Goal: Transaction & Acquisition: Purchase product/service

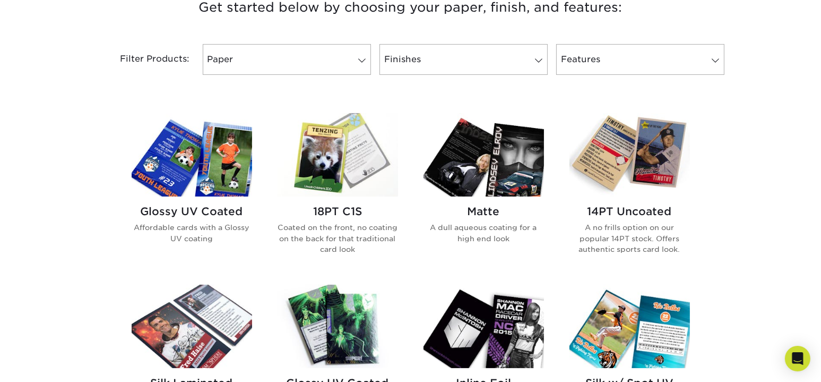
scroll to position [425, 0]
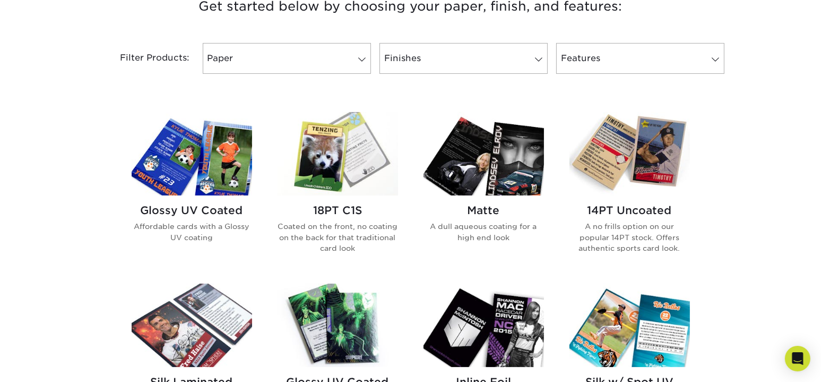
click at [200, 211] on h2 "Glossy UV Coated" at bounding box center [192, 210] width 121 height 13
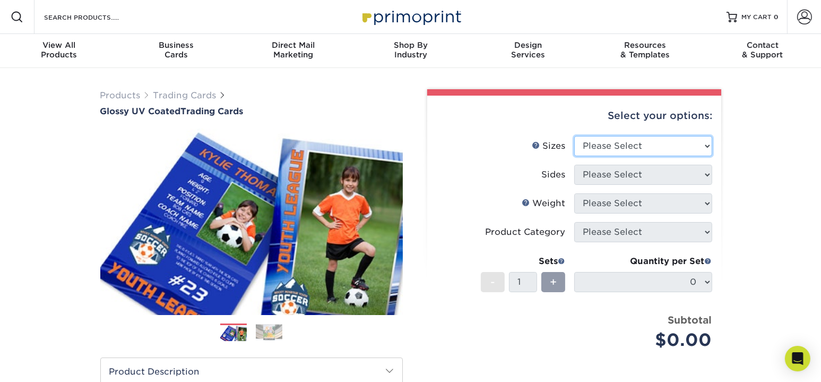
click at [624, 141] on select "Please Select 2.5" x 3.5"" at bounding box center [644, 146] width 138 height 20
select select "2.50x3.50"
click at [575, 136] on select "Please Select 2.5" x 3.5"" at bounding box center [644, 146] width 138 height 20
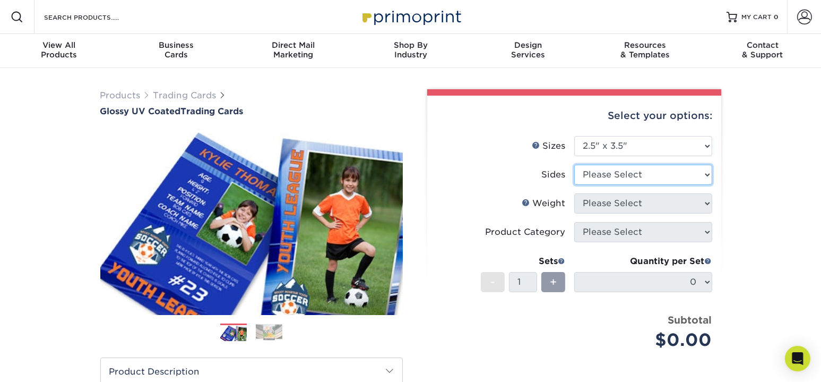
click at [604, 170] on select "Please Select Print Both Sides Print Front Only" at bounding box center [644, 175] width 138 height 20
select select "13abbda7-1d64-4f25-8bb2-c179b224825d"
click at [575, 165] on select "Please Select Print Both Sides Print Front Only" at bounding box center [644, 175] width 138 height 20
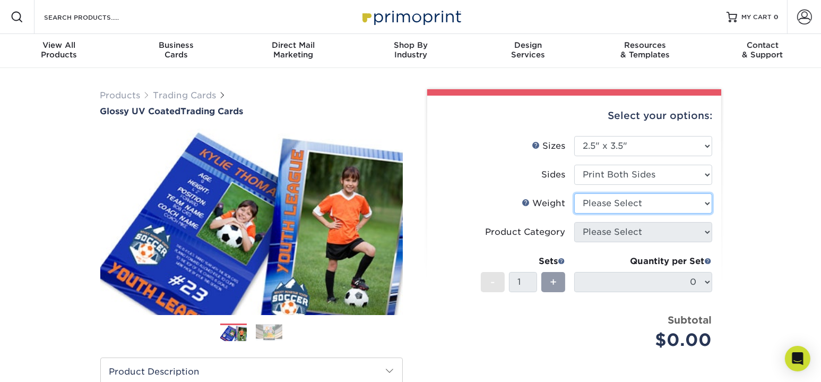
click at [605, 199] on select "Please Select 16PT 14PT 18PT C1S" at bounding box center [644, 203] width 138 height 20
select select "16PT"
click at [575, 193] on select "Please Select 16PT 14PT 18PT C1S" at bounding box center [644, 203] width 138 height 20
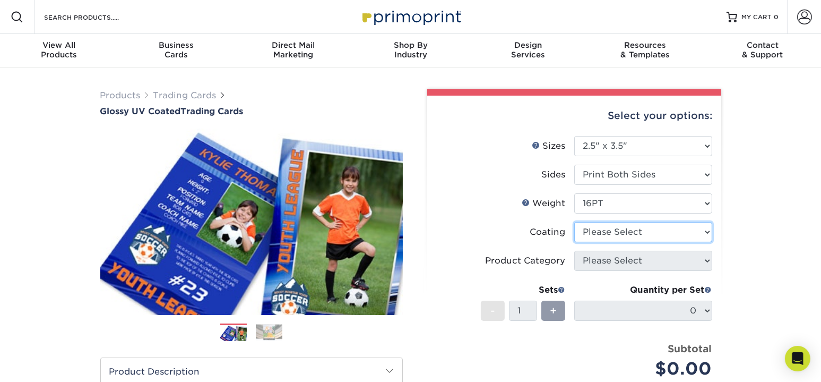
click at [609, 236] on select at bounding box center [644, 232] width 138 height 20
click at [575, 222] on select at bounding box center [644, 232] width 138 height 20
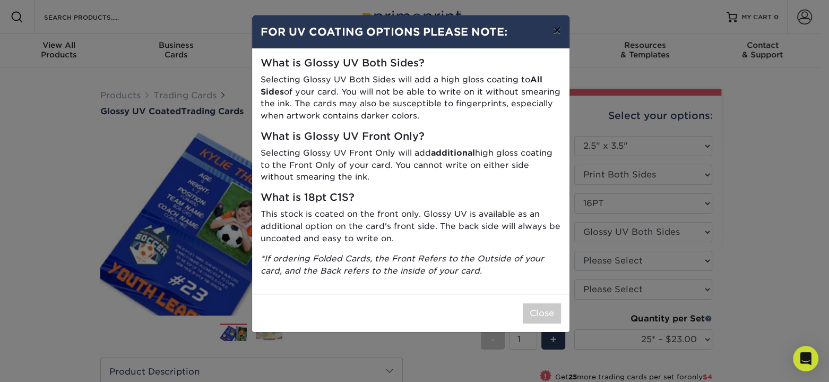
click at [559, 28] on button "×" at bounding box center [557, 30] width 24 height 30
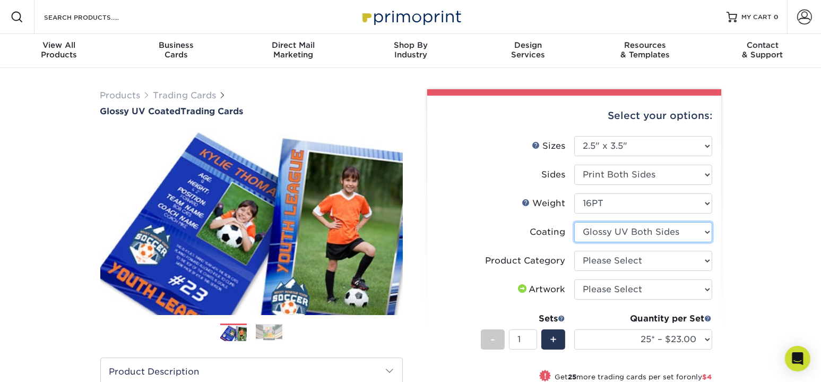
click at [698, 225] on select at bounding box center [644, 232] width 138 height 20
select select "1e8116af-acfc-44b1-83dc-8181aa338834"
click at [575, 222] on select at bounding box center [644, 232] width 138 height 20
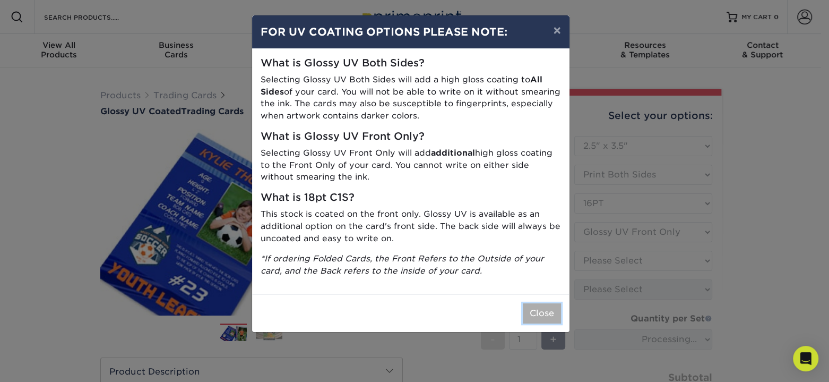
click at [542, 310] on button "Close" at bounding box center [542, 313] width 38 height 20
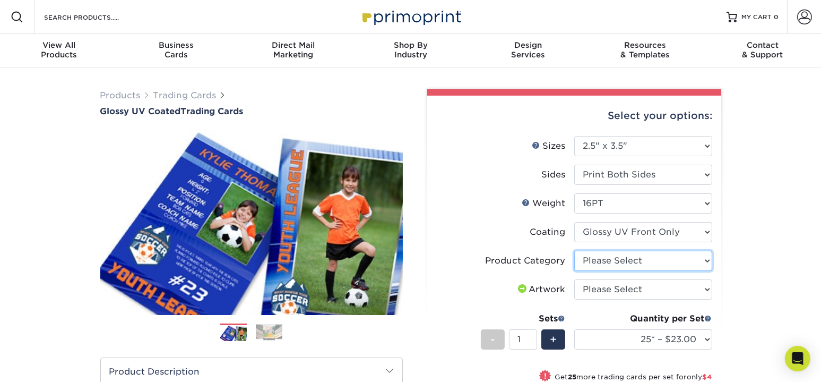
click at [681, 262] on select "Please Select Trading Cards" at bounding box center [644, 261] width 138 height 20
select select "c2f9bce9-36c2-409d-b101-c29d9d031e18"
click at [575, 251] on select "Please Select Trading Cards" at bounding box center [644, 261] width 138 height 20
click at [683, 286] on select "Please Select I will upload files I need a design - $100" at bounding box center [644, 289] width 138 height 20
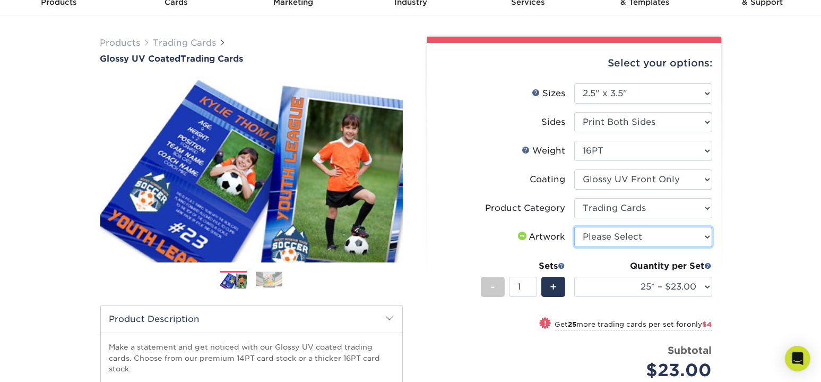
scroll to position [53, 0]
click at [679, 244] on select "Please Select I will upload files I need a design - $100" at bounding box center [644, 236] width 138 height 20
select select "upload"
click at [575, 226] on select "Please Select I will upload files I need a design - $100" at bounding box center [644, 236] width 138 height 20
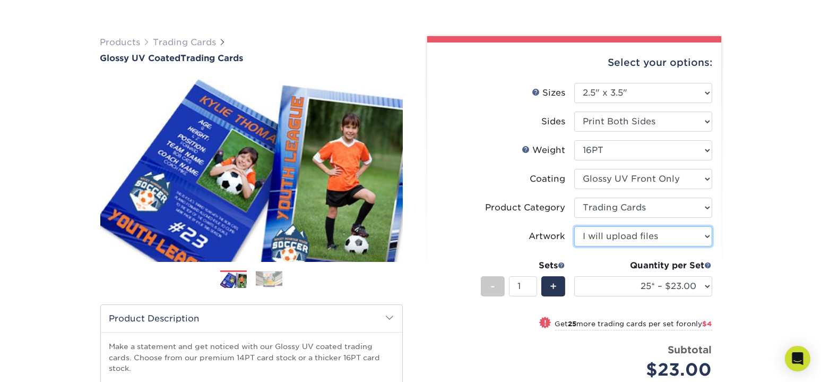
scroll to position [106, 0]
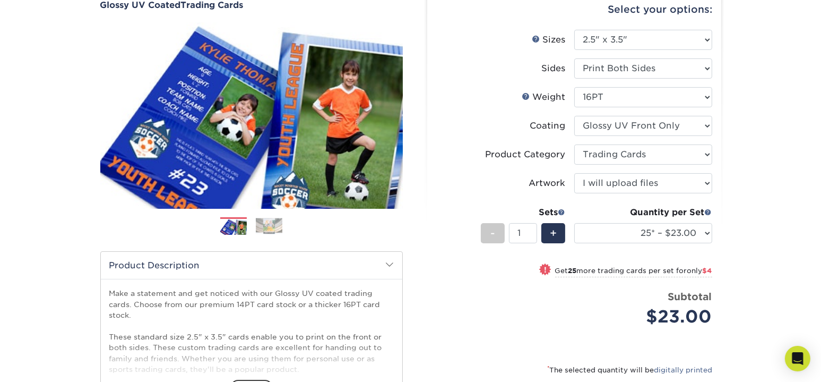
click at [274, 226] on img at bounding box center [269, 226] width 27 height 16
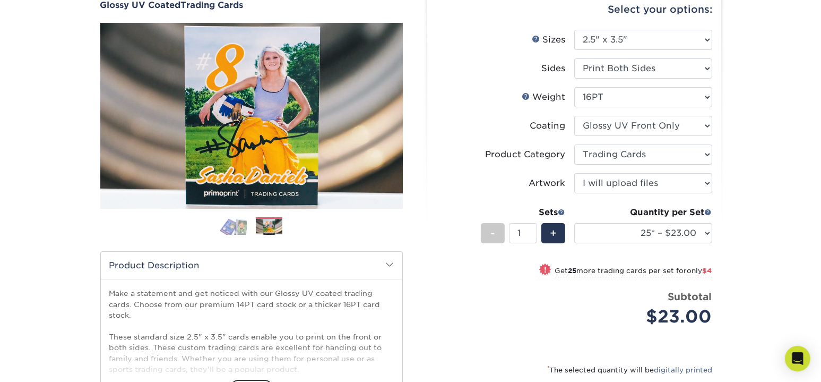
click at [226, 229] on img at bounding box center [233, 226] width 27 height 19
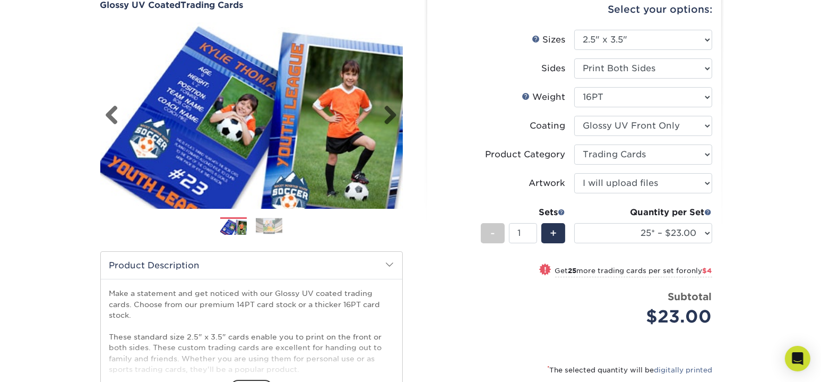
click at [318, 158] on img at bounding box center [251, 115] width 303 height 209
click at [268, 226] on img at bounding box center [269, 226] width 27 height 16
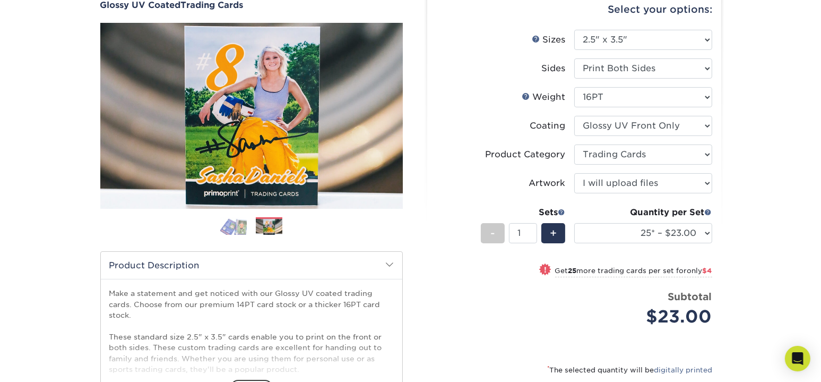
click at [237, 227] on img at bounding box center [233, 226] width 27 height 19
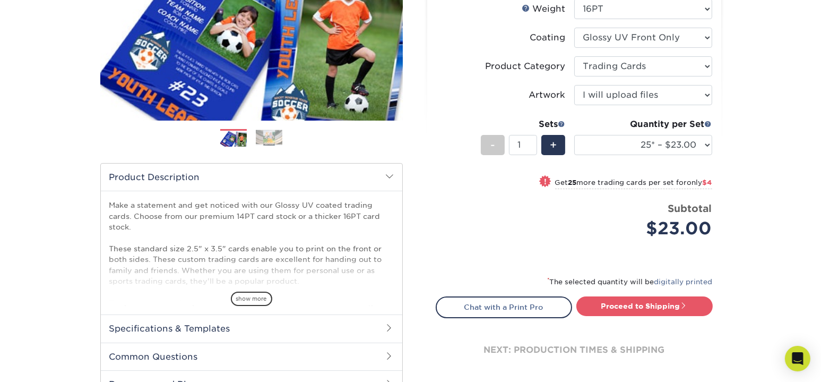
scroll to position [212, 0]
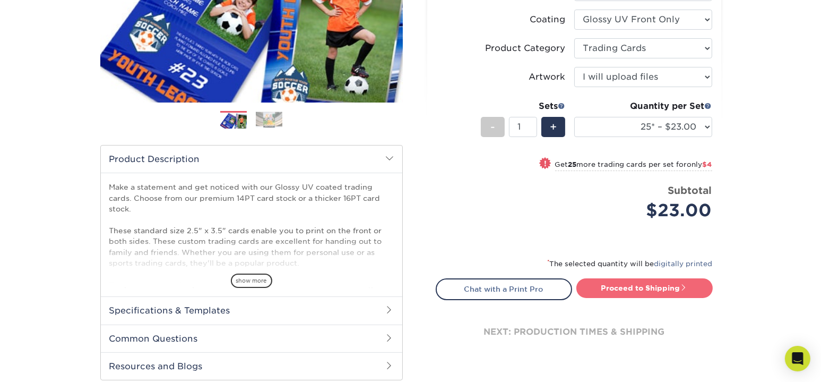
click at [626, 291] on link "Proceed to Shipping" at bounding box center [645, 287] width 136 height 19
type input "Set 1"
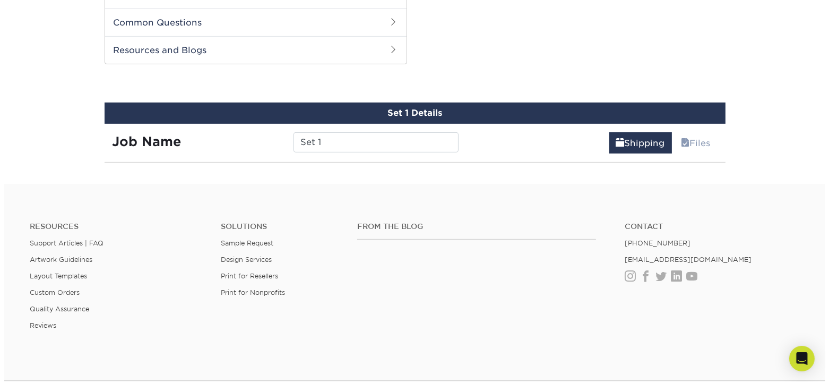
scroll to position [540, 0]
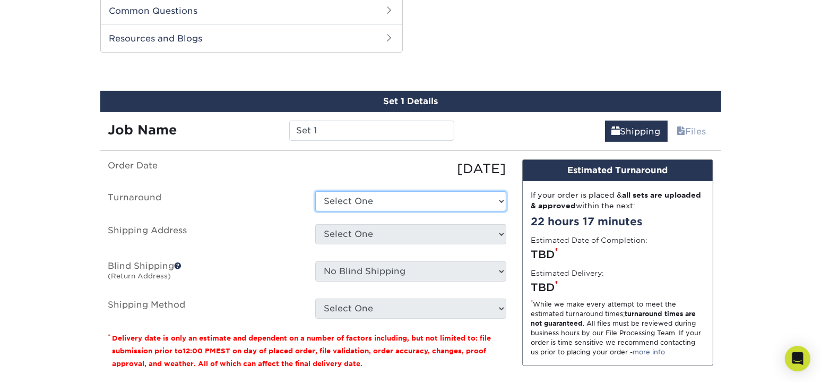
click at [402, 200] on select "Select One 2-4 Business Days 2 Day Next Business Day" at bounding box center [410, 201] width 191 height 20
select select "ac3b1bdb-2926-4c35-955b-cb9418942a62"
click at [315, 191] on select "Select One 2-4 Business Days 2 Day Next Business Day" at bounding box center [410, 201] width 191 height 20
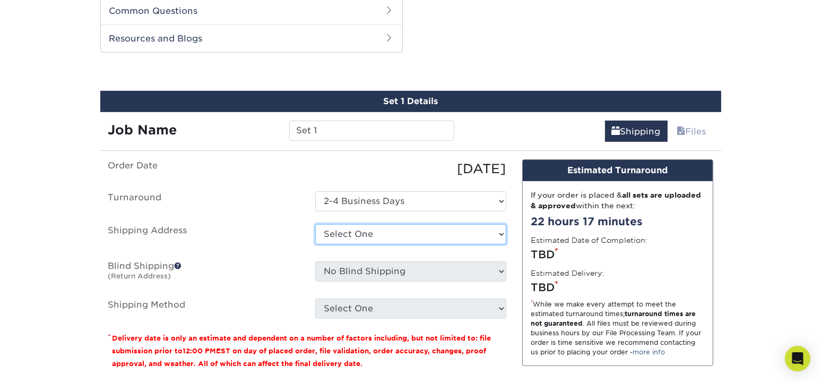
click at [389, 228] on select "Select One + Add New Address - Login" at bounding box center [410, 234] width 191 height 20
select select "newaddress"
click at [315, 224] on select "Select One + Add New Address - Login" at bounding box center [410, 234] width 191 height 20
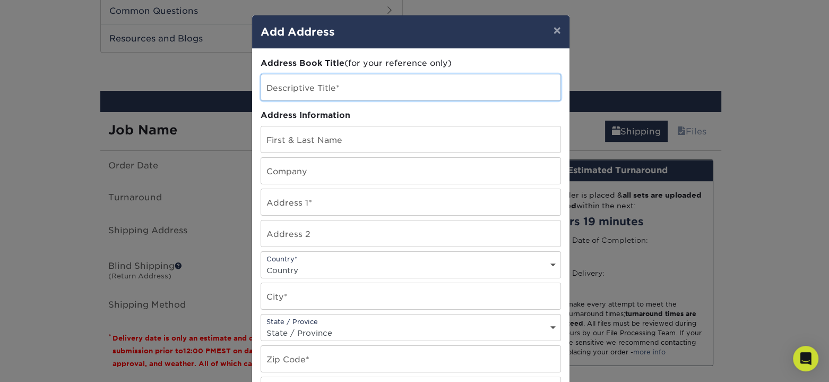
click at [352, 90] on input "text" at bounding box center [410, 87] width 299 height 26
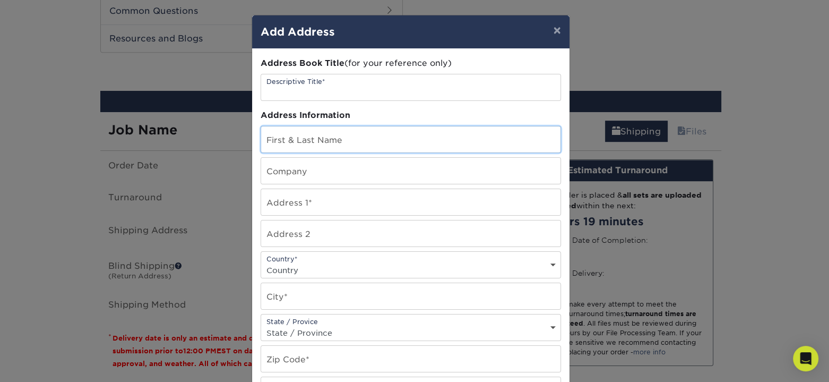
click at [361, 136] on input "text" at bounding box center [410, 139] width 299 height 26
type input "Amy Haasjes"
type input "1525 Harding St"
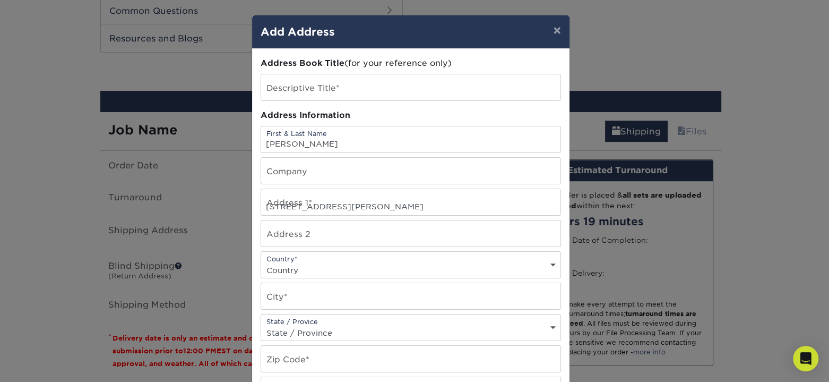
select select "US"
type input "Holland"
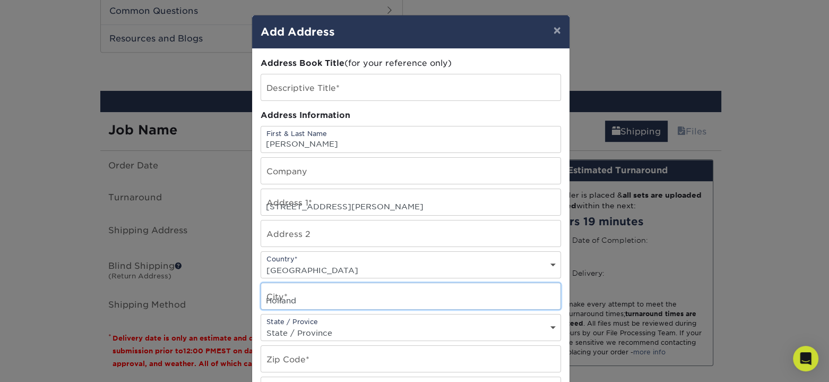
select select "MI"
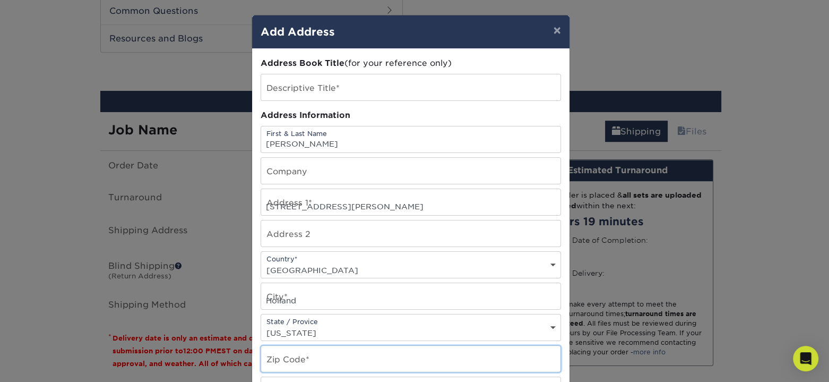
type input "49423"
type input "6164028068"
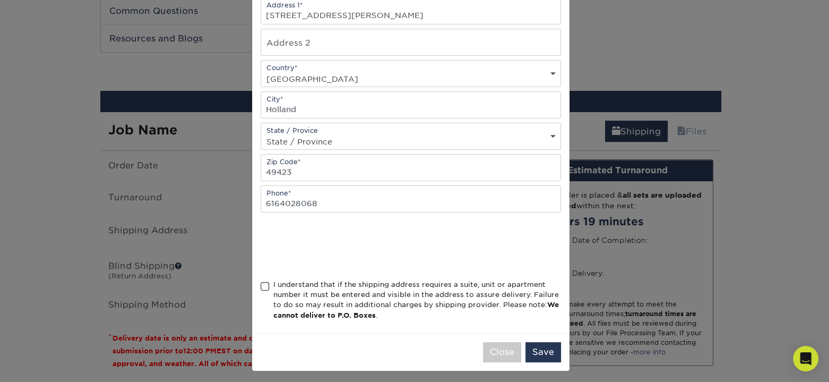
scroll to position [192, 0]
click at [353, 280] on div "I understand that if the shipping address requires a suite, unit or apartment n…" at bounding box center [417, 298] width 288 height 41
click at [0, 0] on input "I understand that if the shipping address requires a suite, unit or apartment n…" at bounding box center [0, 0] width 0 height 0
click at [545, 344] on button "Save" at bounding box center [544, 351] width 36 height 20
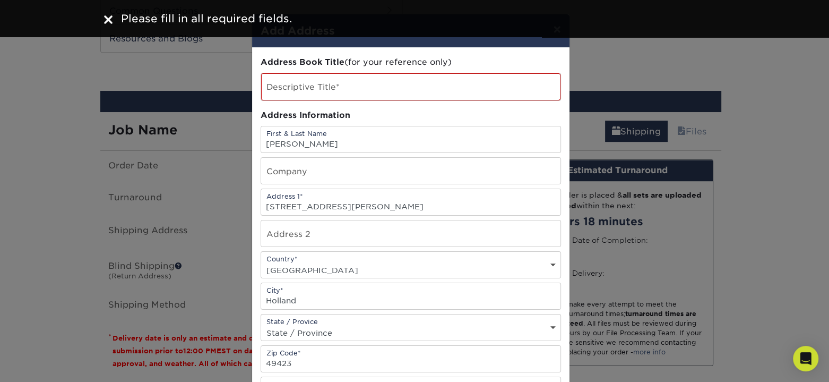
scroll to position [0, 0]
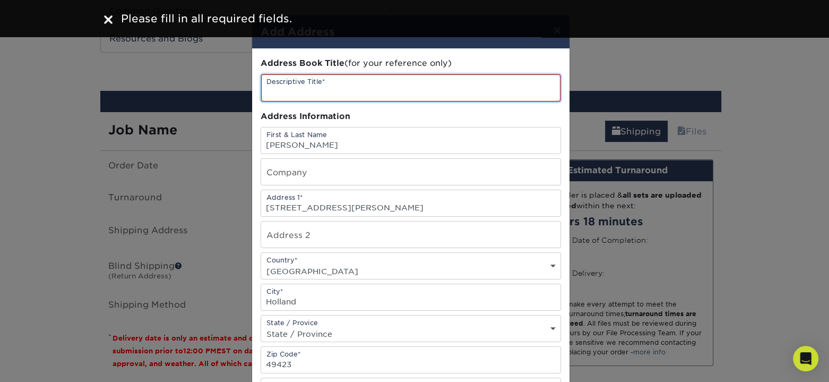
click at [341, 87] on input "text" at bounding box center [410, 87] width 299 height 27
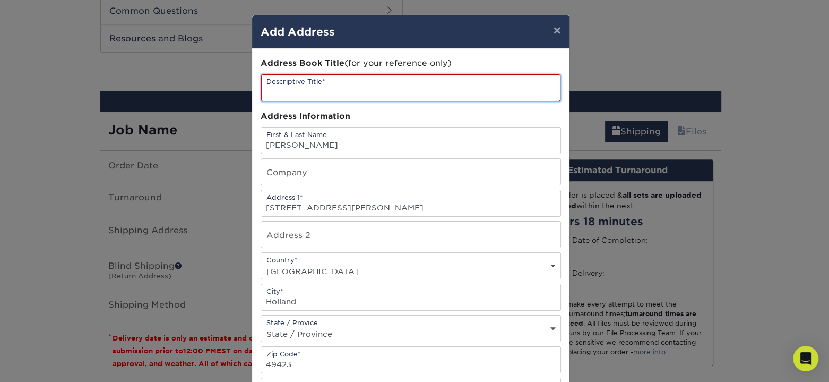
type input "h"
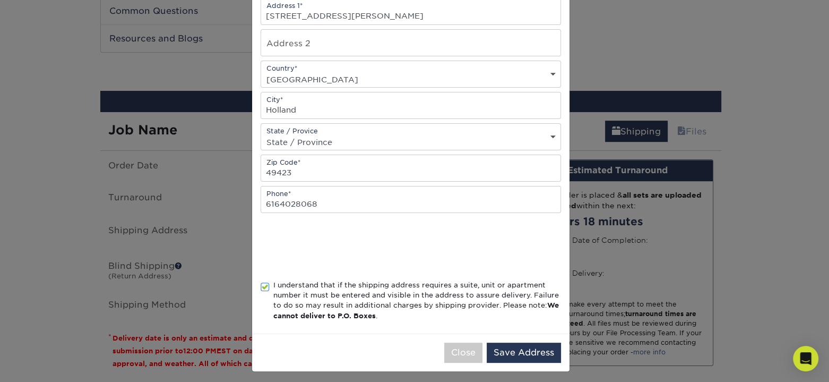
scroll to position [193, 0]
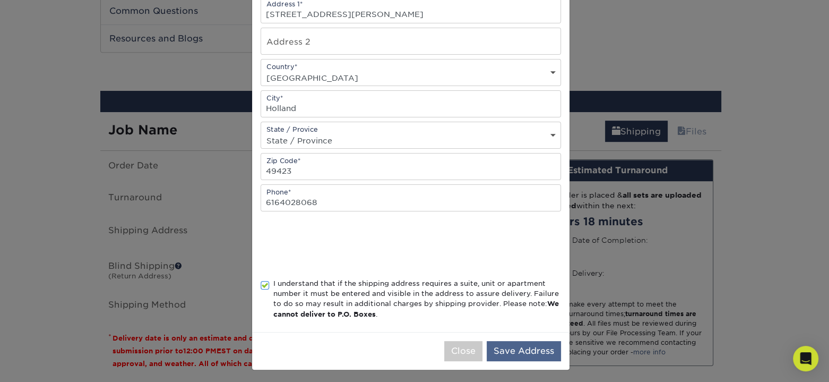
type input "me"
click at [539, 348] on button "Save Address" at bounding box center [524, 351] width 74 height 20
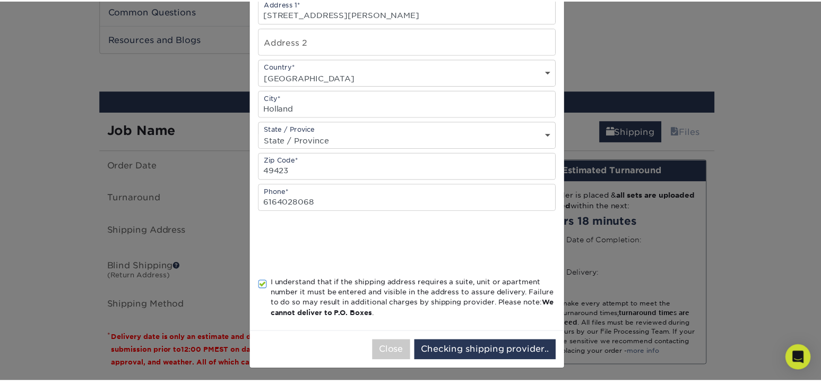
scroll to position [0, 0]
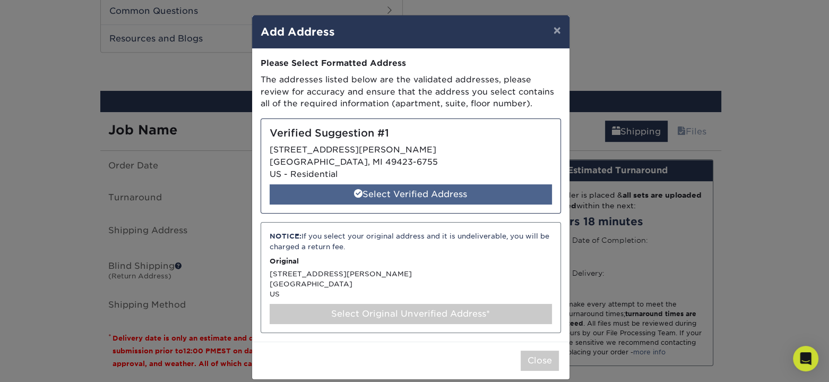
click at [390, 189] on div "Select Verified Address" at bounding box center [411, 194] width 282 height 20
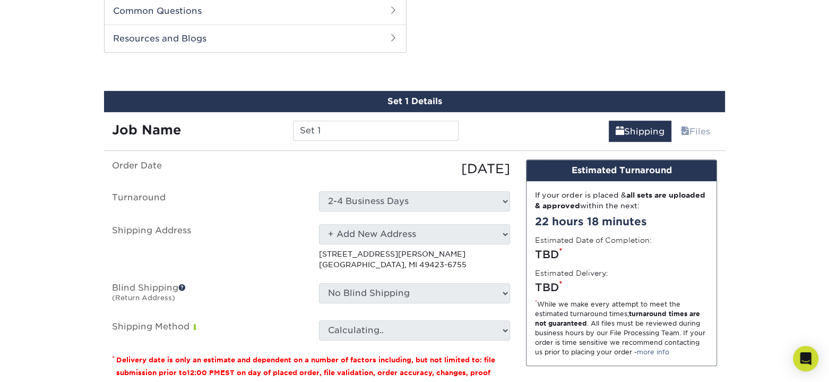
select select "286665"
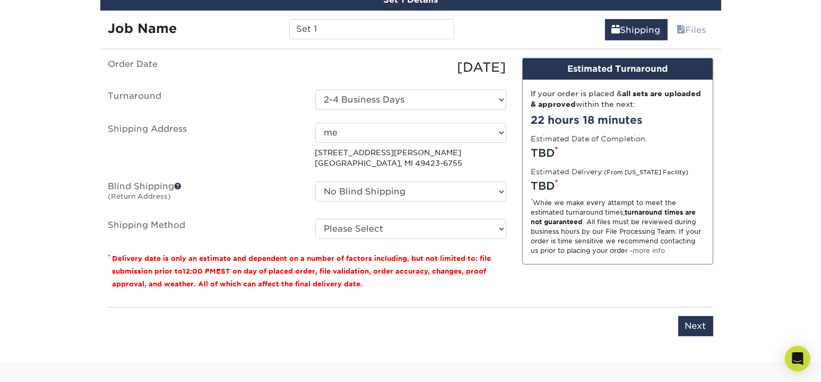
scroll to position [646, 0]
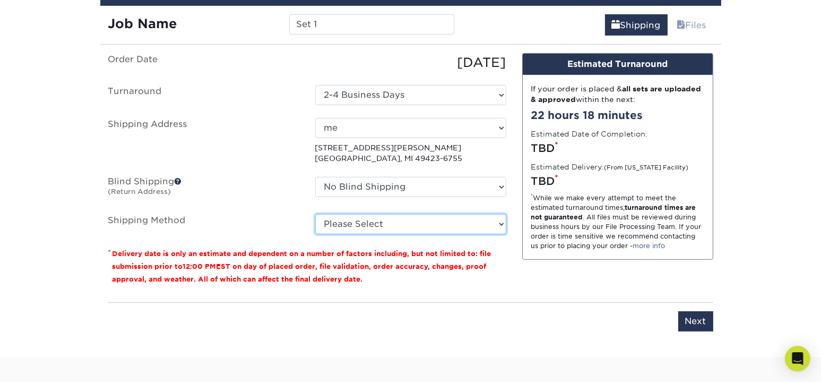
click at [353, 228] on select "Please Select 3 Day Shipping Service (+$16.68) Ground Shipping (+$16.92) 2 Day …" at bounding box center [410, 224] width 191 height 20
select select "12"
click at [315, 214] on select "Please Select 3 Day Shipping Service (+$16.68) Ground Shipping (+$16.92) 2 Day …" at bounding box center [410, 224] width 191 height 20
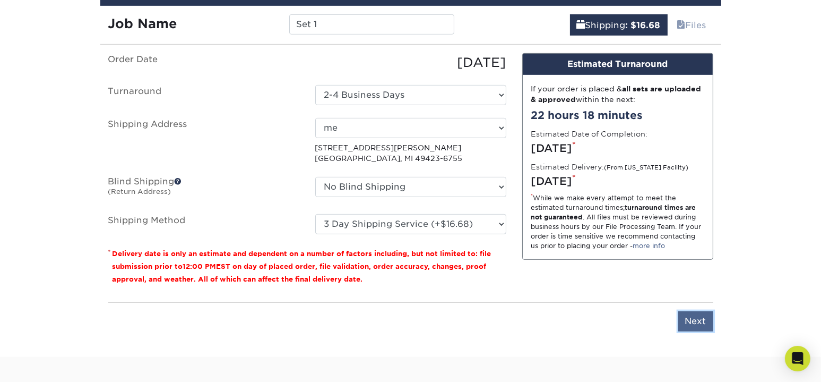
click at [699, 316] on input "Next" at bounding box center [696, 321] width 35 height 20
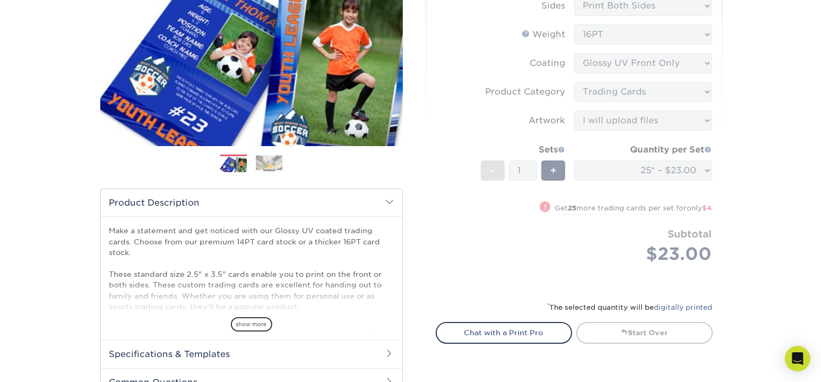
scroll to position [168, 0]
click at [603, 330] on link "Start Over" at bounding box center [645, 332] width 136 height 21
